Goal: Browse casually

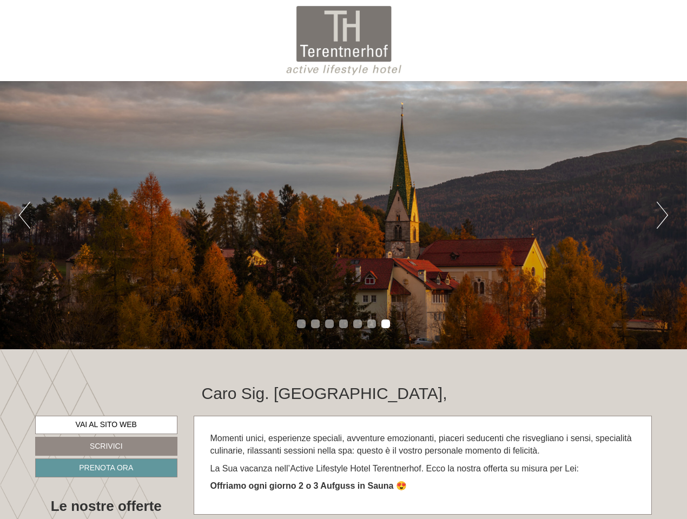
click at [344, 260] on div "Previous Next 1 2 3 4 5 6 7" at bounding box center [343, 215] width 687 height 268
click at [24, 215] on button "Previous" at bounding box center [24, 215] width 11 height 27
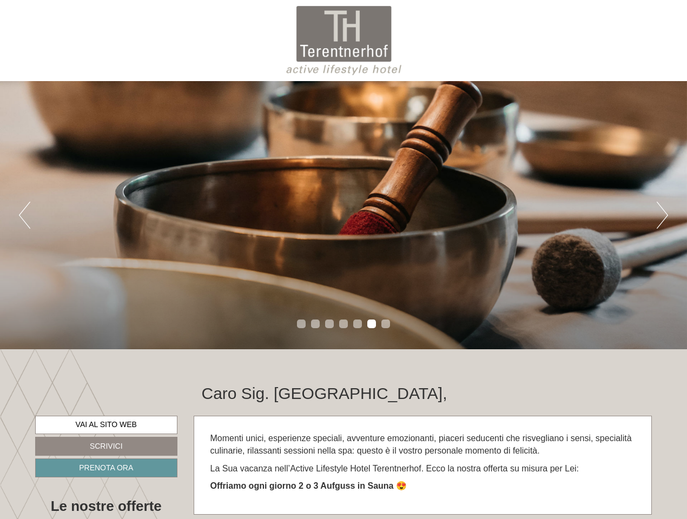
click at [344, 215] on div "Previous Next 1 2 3 4 5 6 7" at bounding box center [343, 215] width 687 height 268
click at [662, 215] on button "Next" at bounding box center [662, 215] width 11 height 27
click at [301, 324] on li "1" at bounding box center [301, 324] width 9 height 9
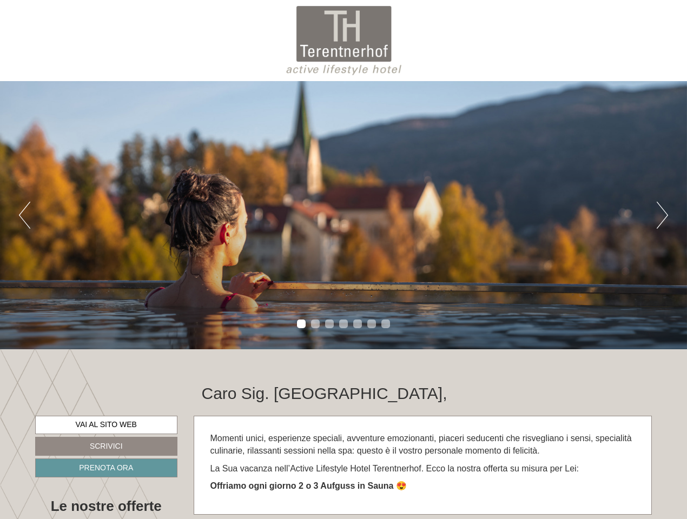
click at [315, 324] on li "2" at bounding box center [315, 324] width 9 height 9
click at [329, 324] on li "3" at bounding box center [329, 324] width 9 height 9
click at [344, 324] on li "4" at bounding box center [343, 324] width 9 height 9
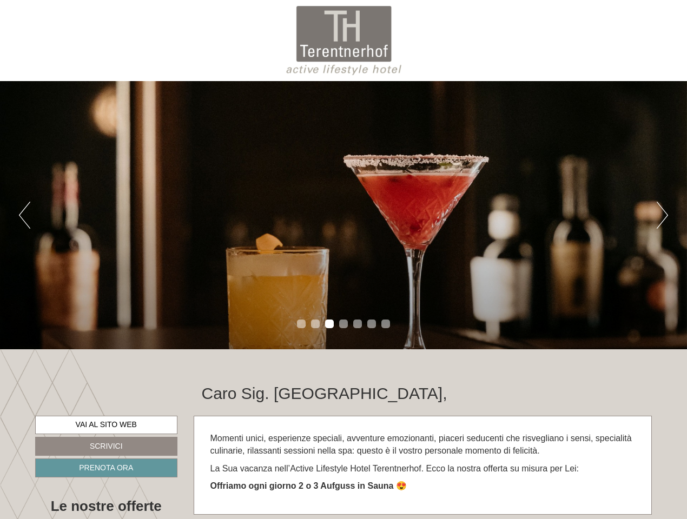
click at [358, 324] on li "5" at bounding box center [357, 324] width 9 height 9
click at [372, 324] on li "6" at bounding box center [371, 324] width 9 height 9
